Goal: Check status: Check status

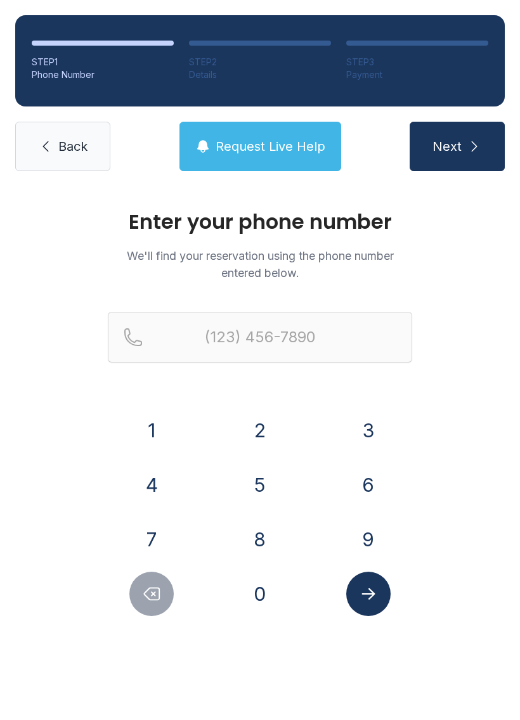
click at [150, 546] on button "7" at bounding box center [151, 539] width 44 height 44
click at [269, 596] on button "0" at bounding box center [260, 594] width 44 height 44
click at [160, 500] on button "4" at bounding box center [151, 485] width 44 height 44
click at [267, 491] on button "5" at bounding box center [260, 485] width 44 height 44
click at [375, 423] on button "3" at bounding box center [368, 430] width 44 height 44
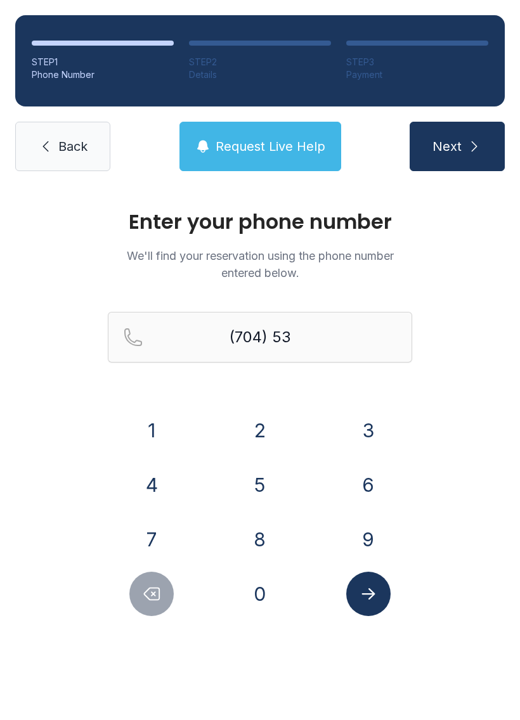
click at [145, 493] on button "4" at bounding box center [151, 485] width 44 height 44
click at [264, 601] on button "0" at bounding box center [260, 594] width 44 height 44
click at [379, 486] on button "6" at bounding box center [368, 485] width 44 height 44
click at [373, 539] on button "9" at bounding box center [368, 539] width 44 height 44
click at [259, 486] on button "5" at bounding box center [260, 485] width 44 height 44
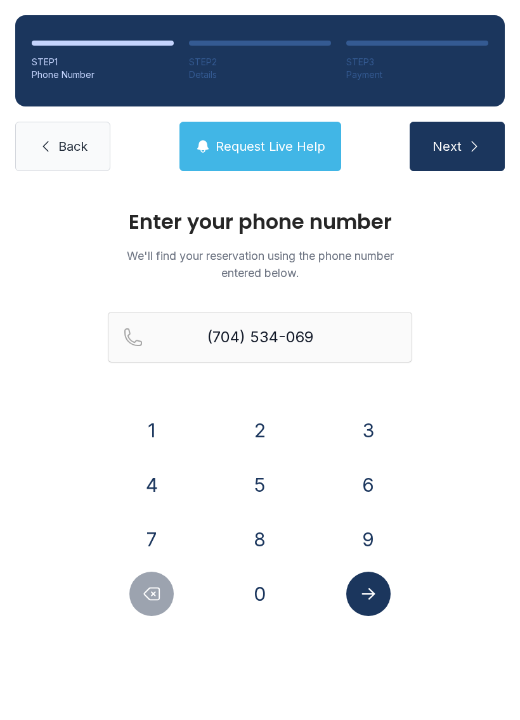
type input "[PHONE_NUMBER]"
click at [381, 599] on button "Submit lookup form" at bounding box center [368, 594] width 44 height 44
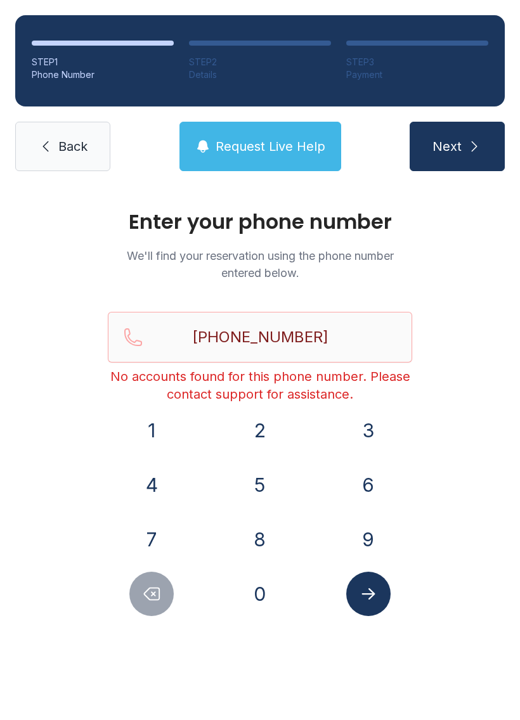
click at [86, 149] on span "Back" at bounding box center [72, 147] width 29 height 18
